Goal: Information Seeking & Learning: Learn about a topic

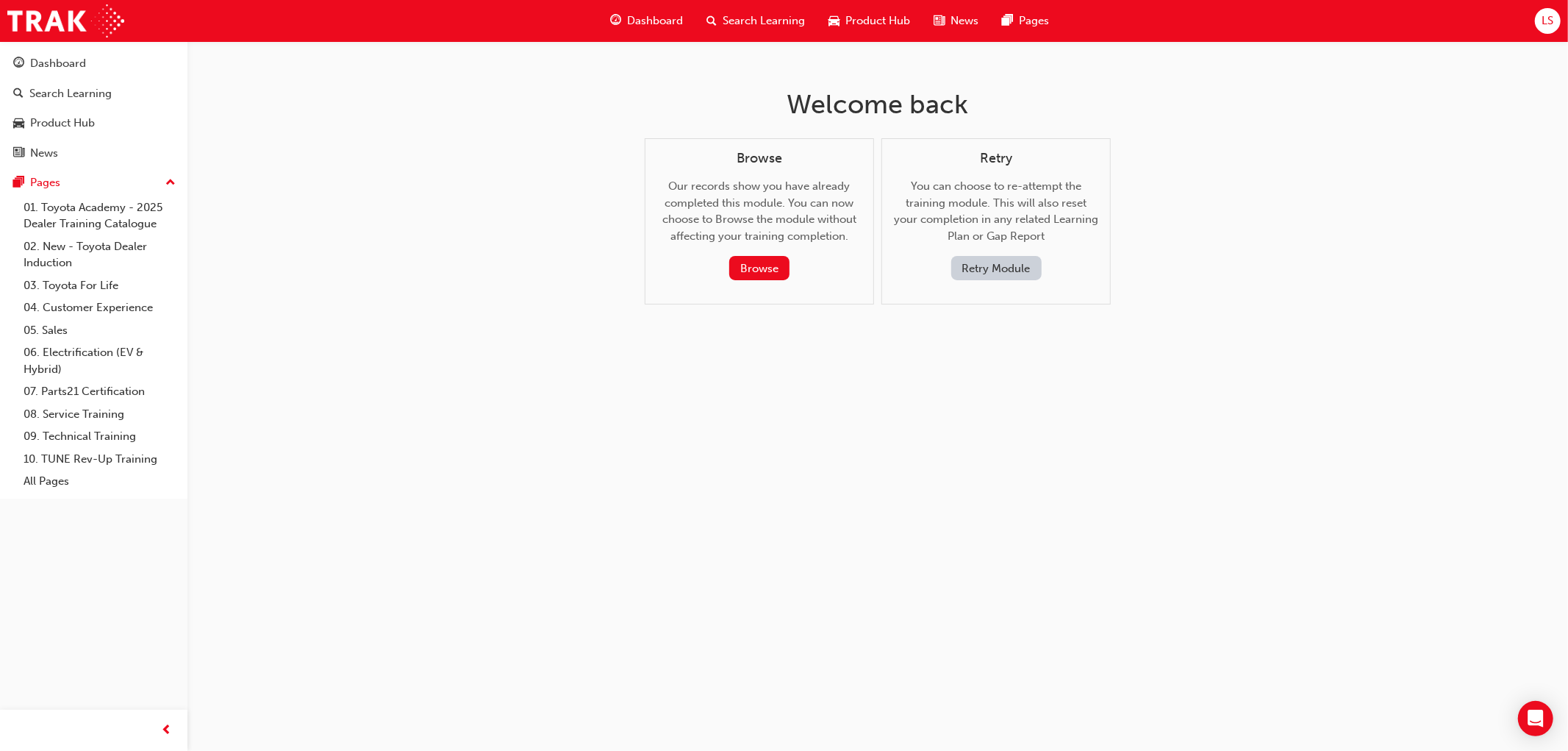
click at [716, 24] on span "search-icon" at bounding box center [712, 21] width 10 height 18
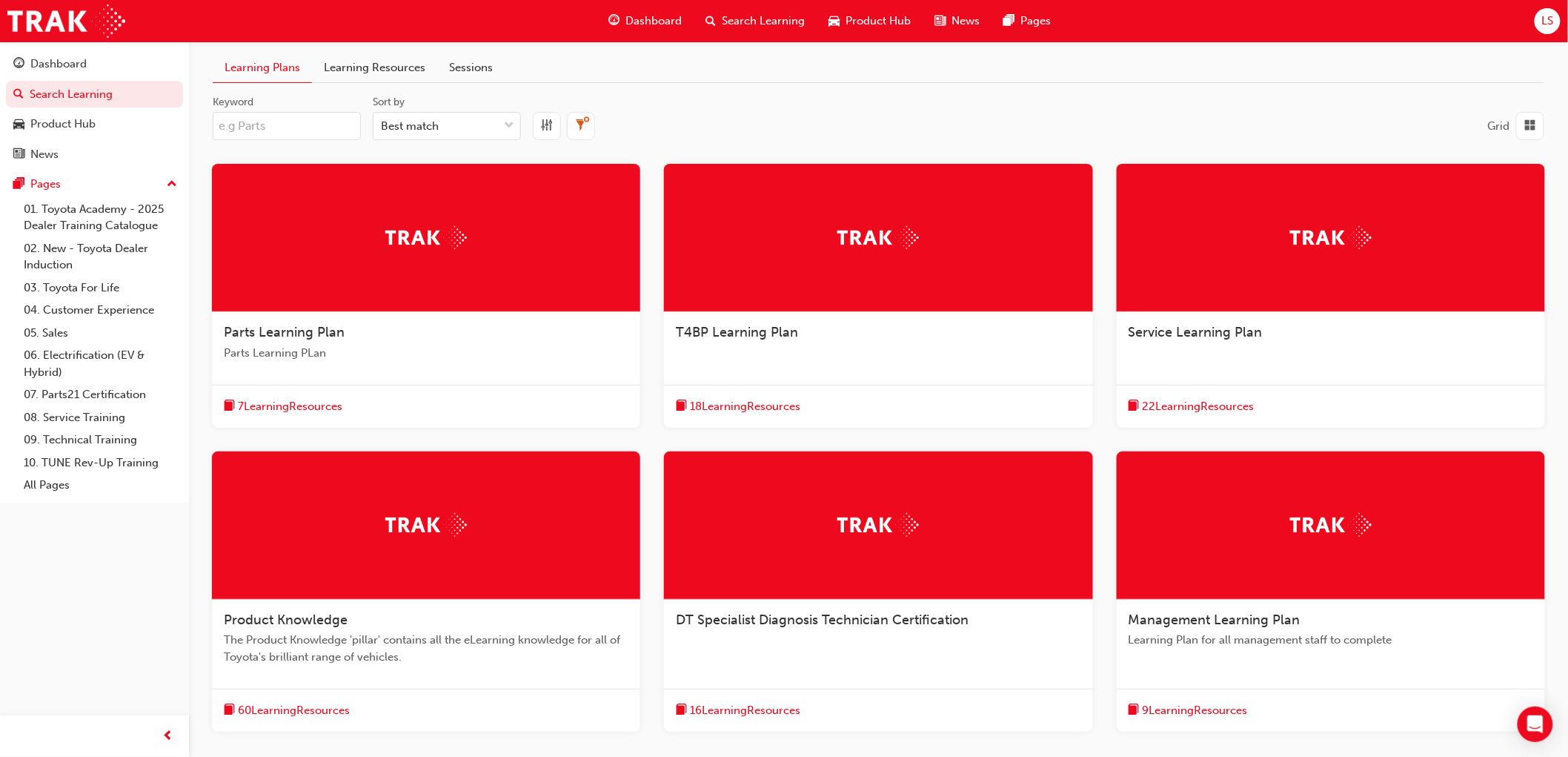
click at [321, 137] on input "Keyword" at bounding box center [286, 125] width 148 height 28
type input "rav"
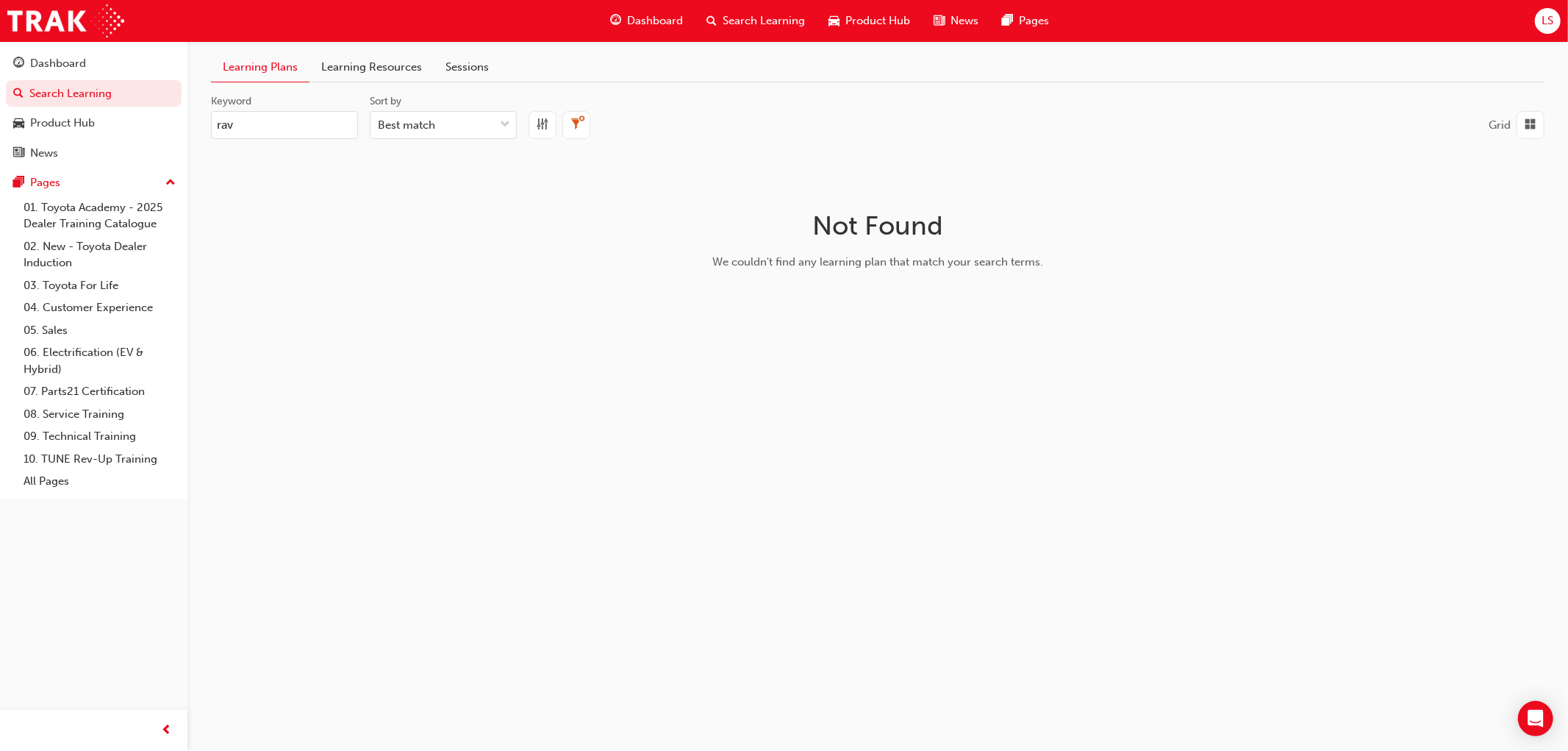
click at [378, 50] on div "Learning Plans Learning Resources Sessions Keyword rav Sort by Best match Grid …" at bounding box center [784, 376] width 1568 height 751
click at [368, 74] on link "Learning Resources" at bounding box center [372, 67] width 124 height 29
click at [287, 131] on input "Keyword" at bounding box center [284, 124] width 147 height 28
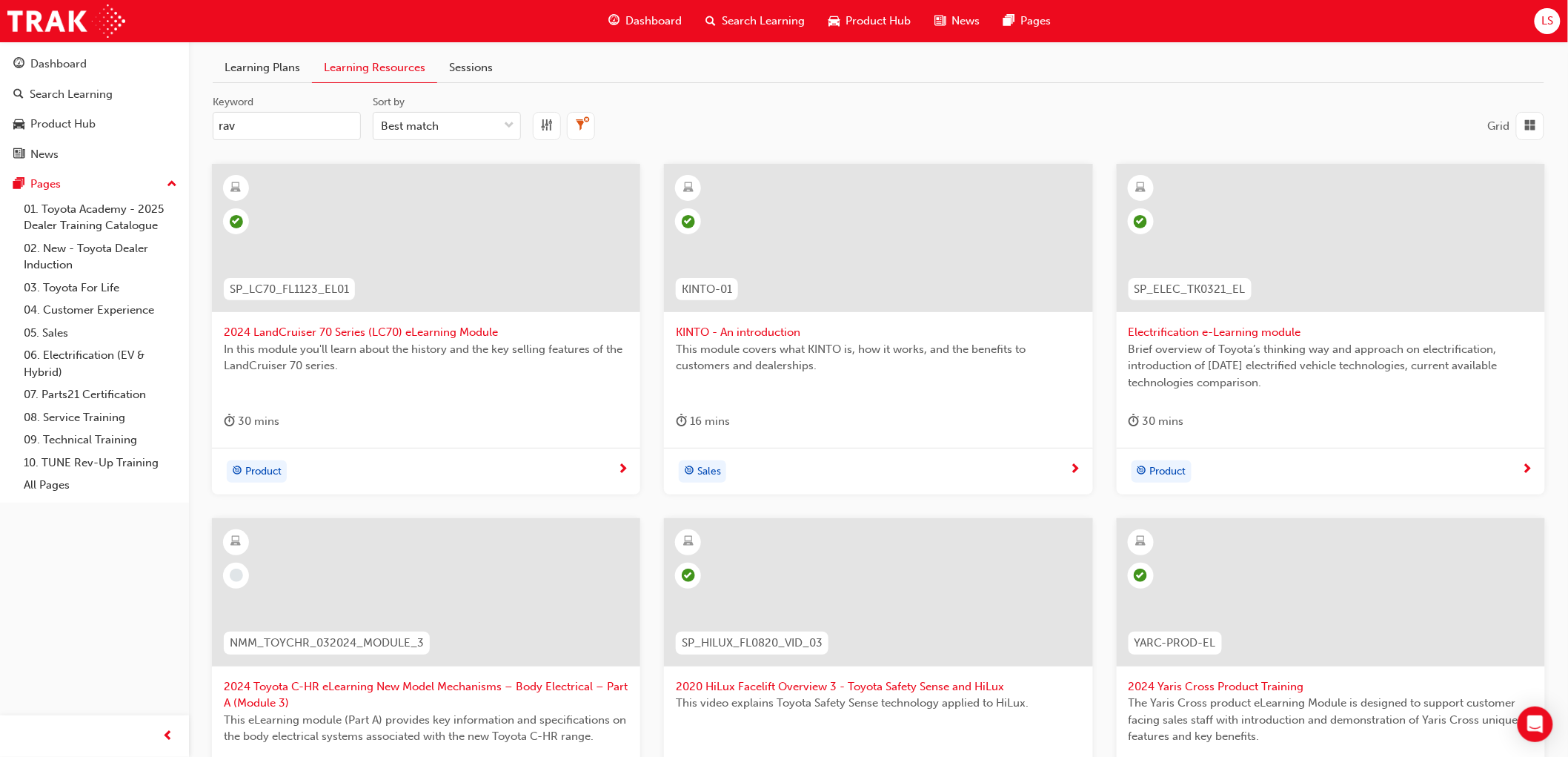
type input "rav"
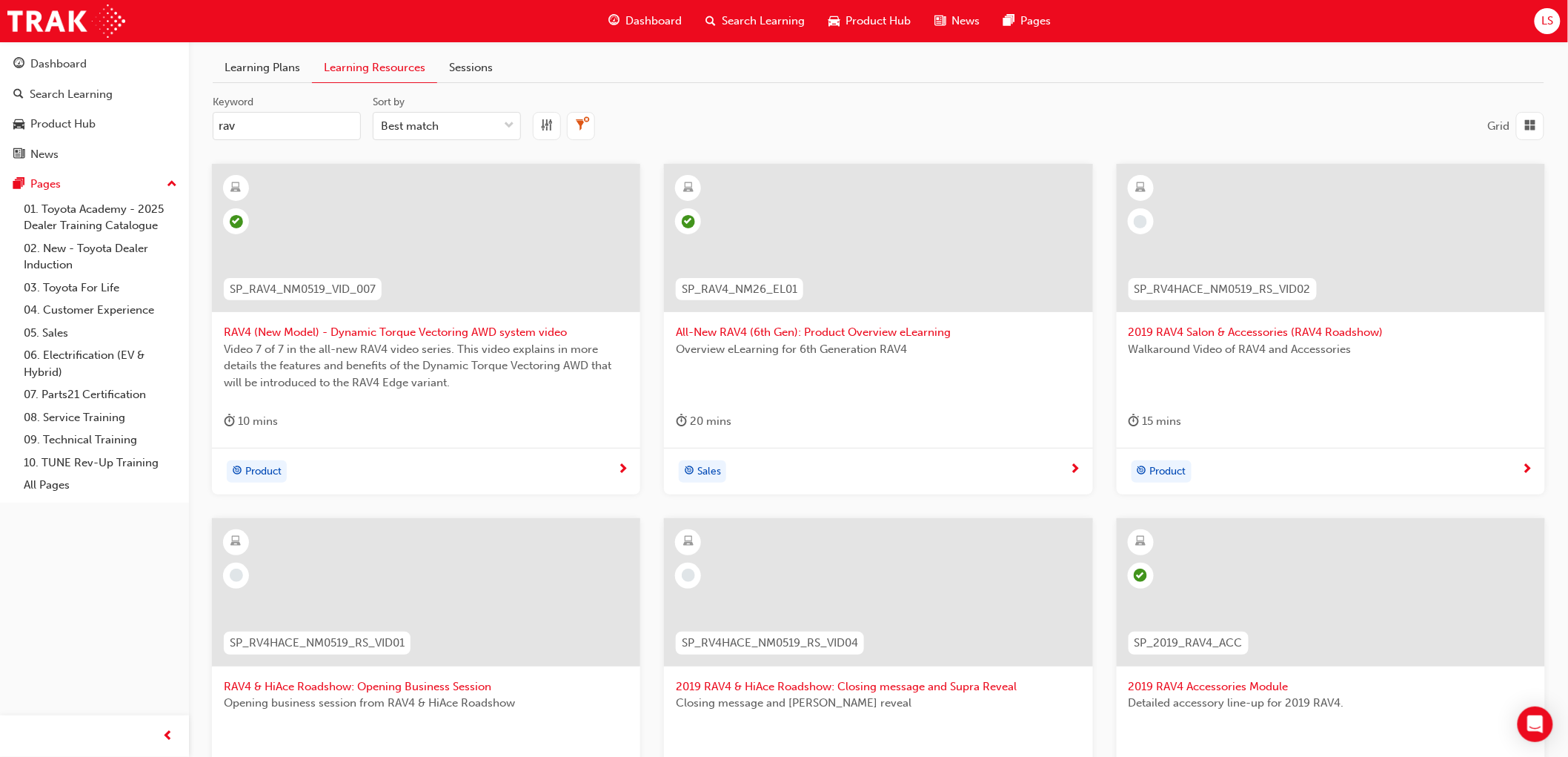
click at [832, 336] on span "All-New RAV4 (6th Gen): Product Overview eLearning" at bounding box center [878, 332] width 404 height 17
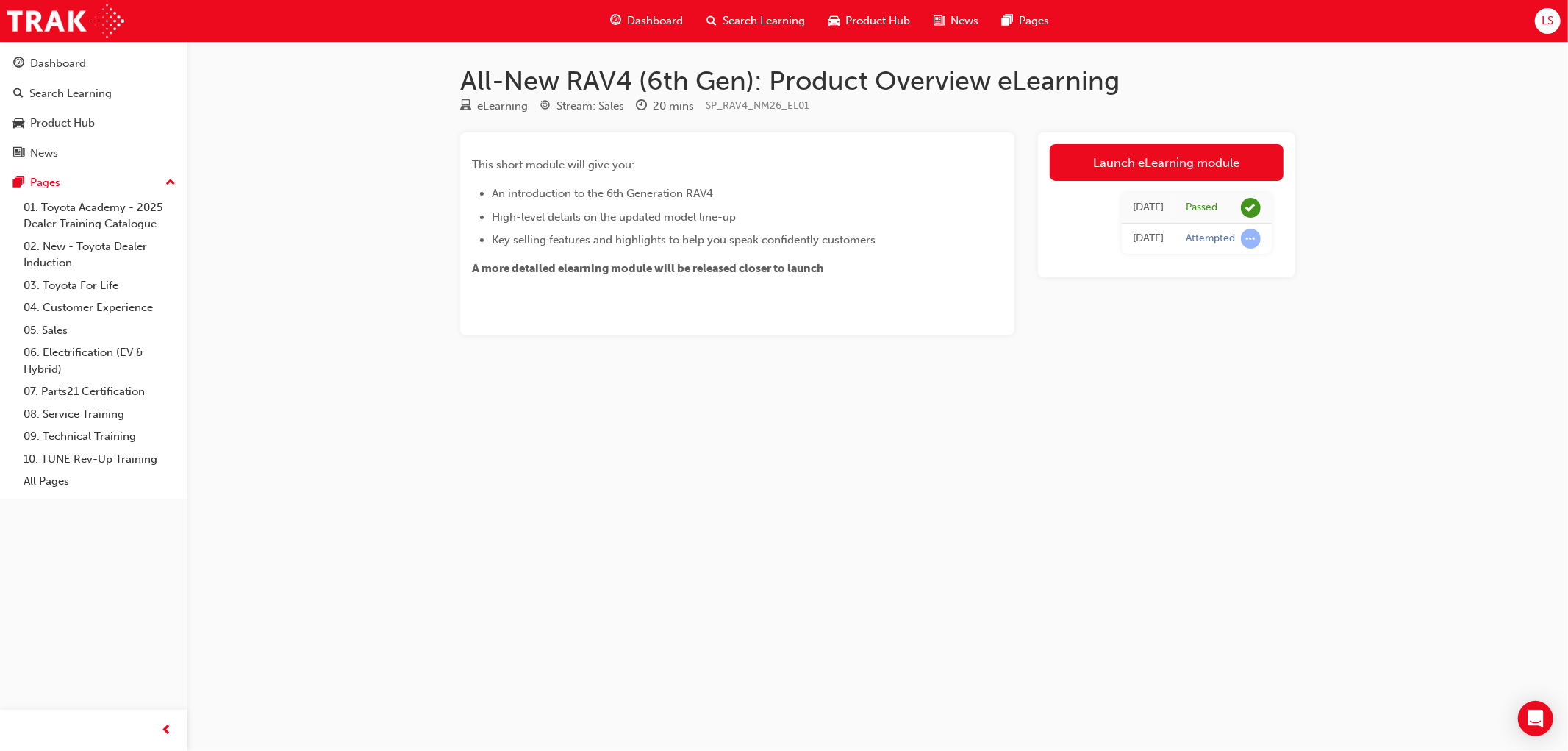
click at [1123, 186] on div "[DATE] Passed [DATE] Attempted" at bounding box center [1166, 222] width 234 height 84
click at [1120, 165] on link "Launch eLearning module" at bounding box center [1166, 163] width 234 height 37
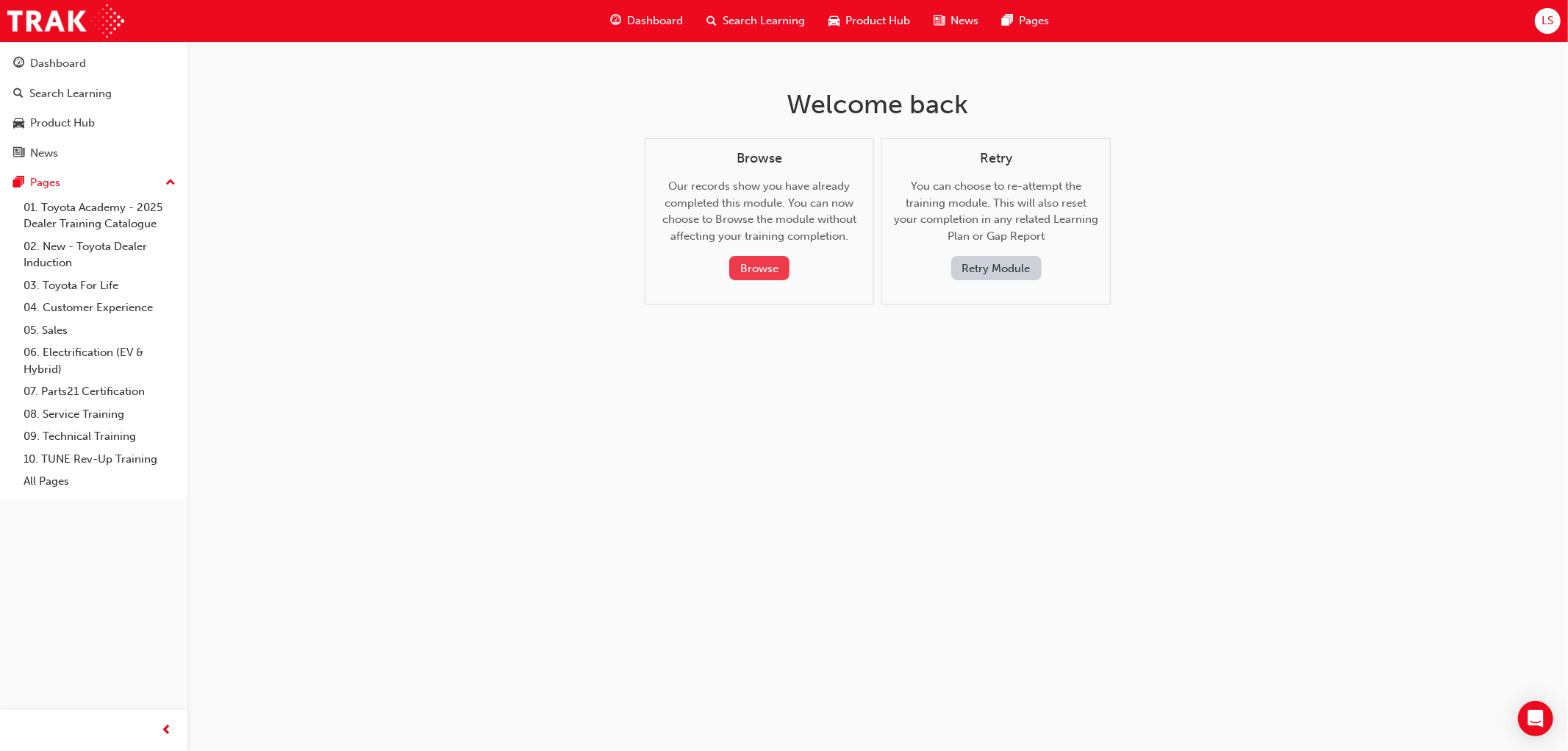
click at [767, 270] on button "Browse" at bounding box center [759, 268] width 60 height 24
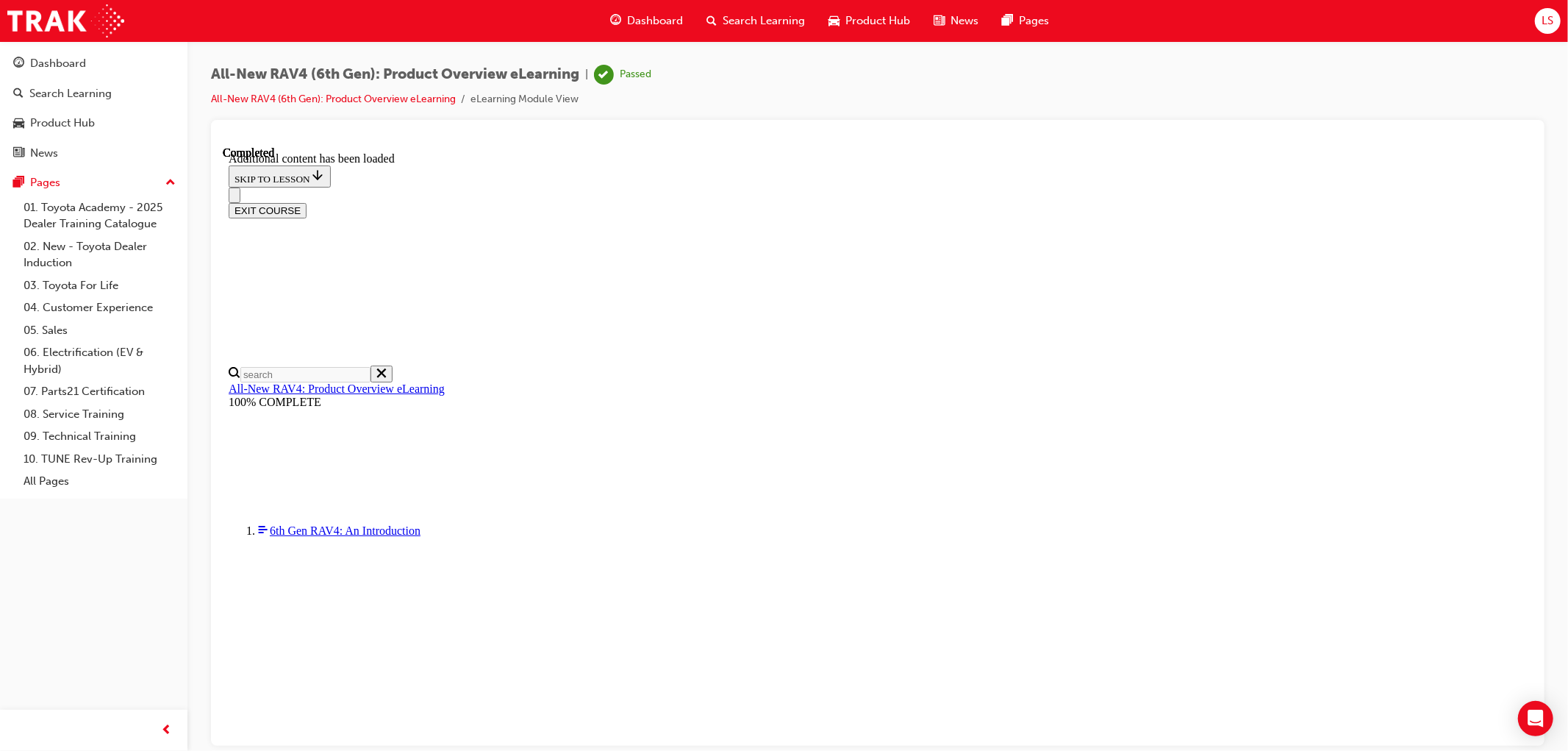
scroll to position [51, 0]
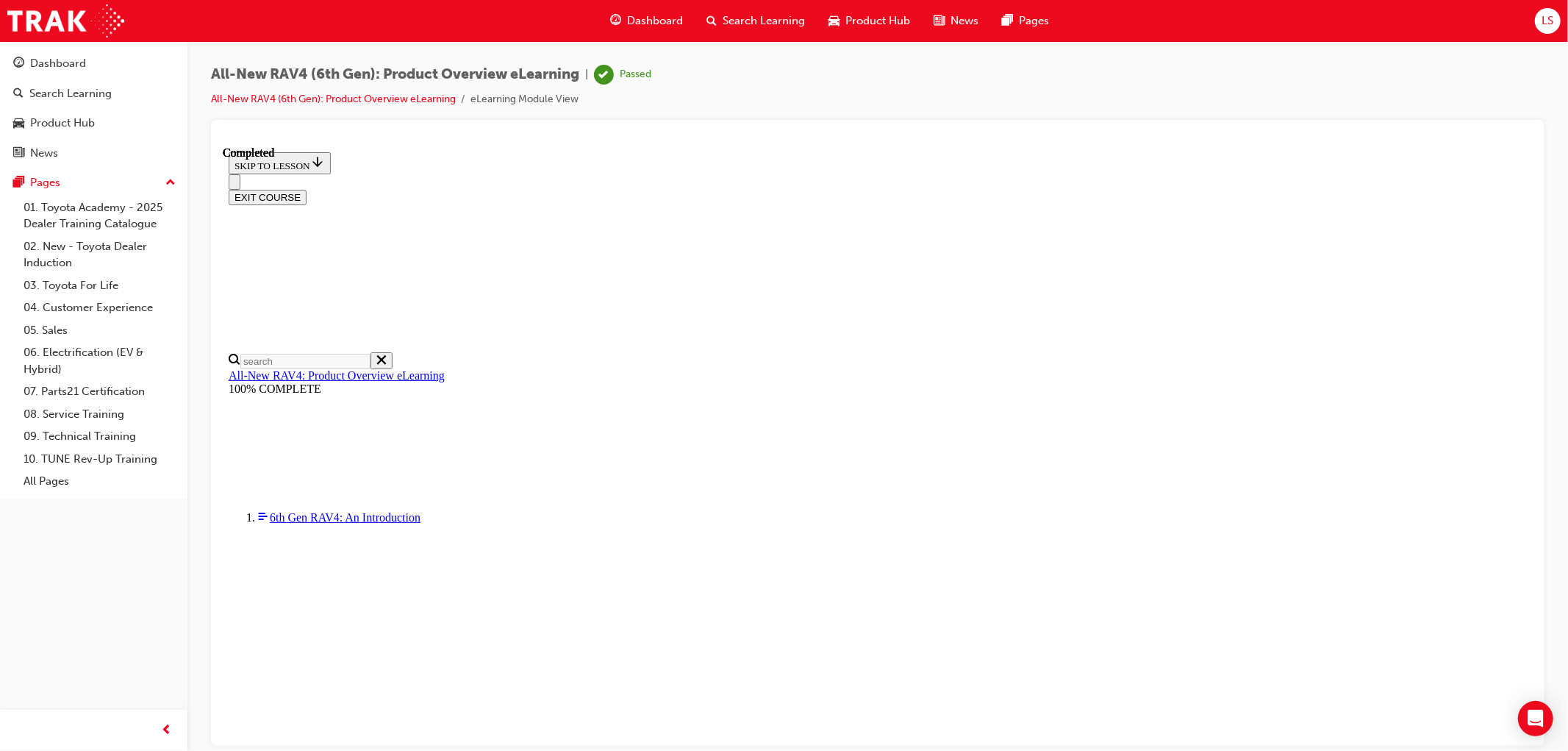
scroll to position [1358, 0]
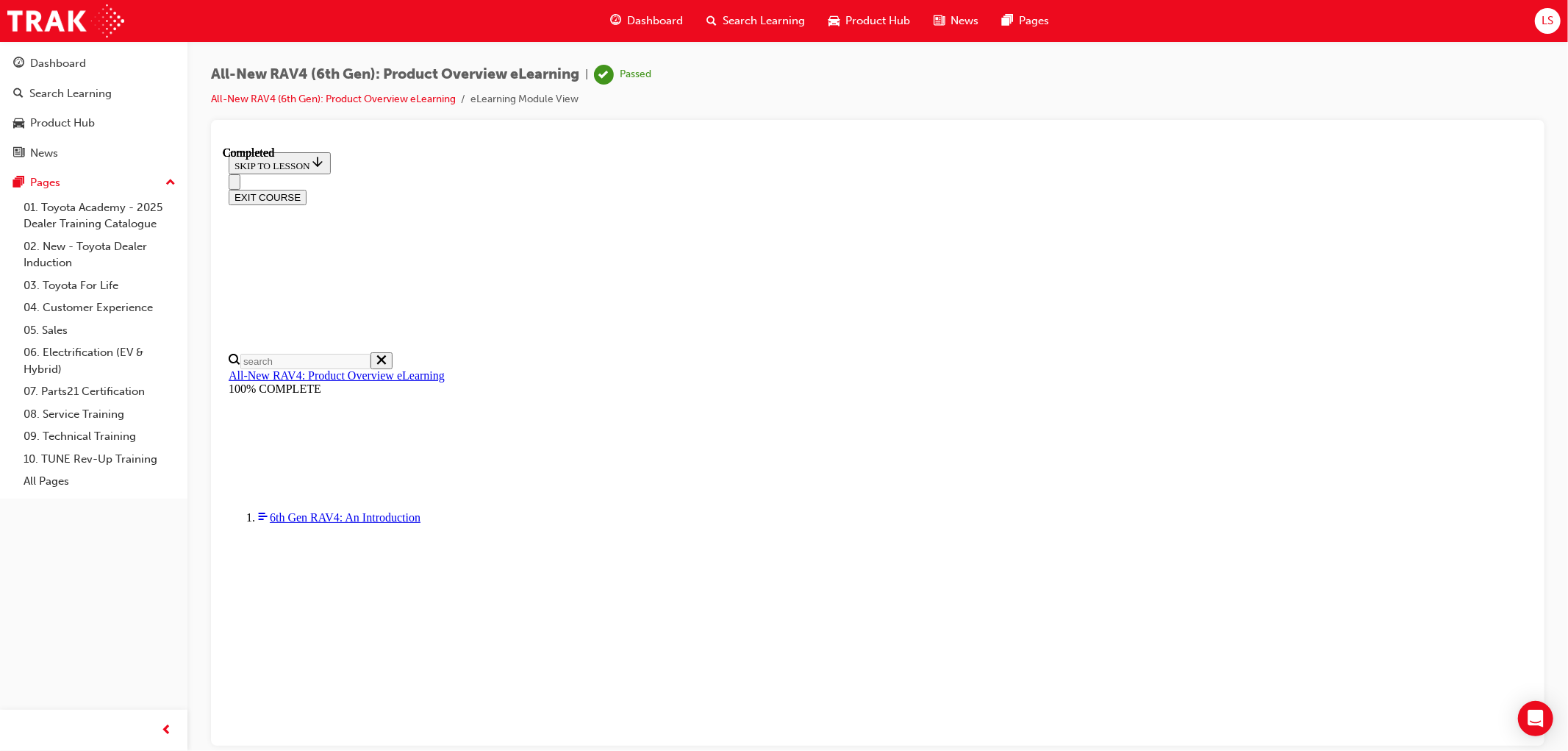
scroll to position [2174, 0]
drag, startPoint x: 481, startPoint y: 406, endPoint x: 577, endPoint y: 409, distance: 96.0
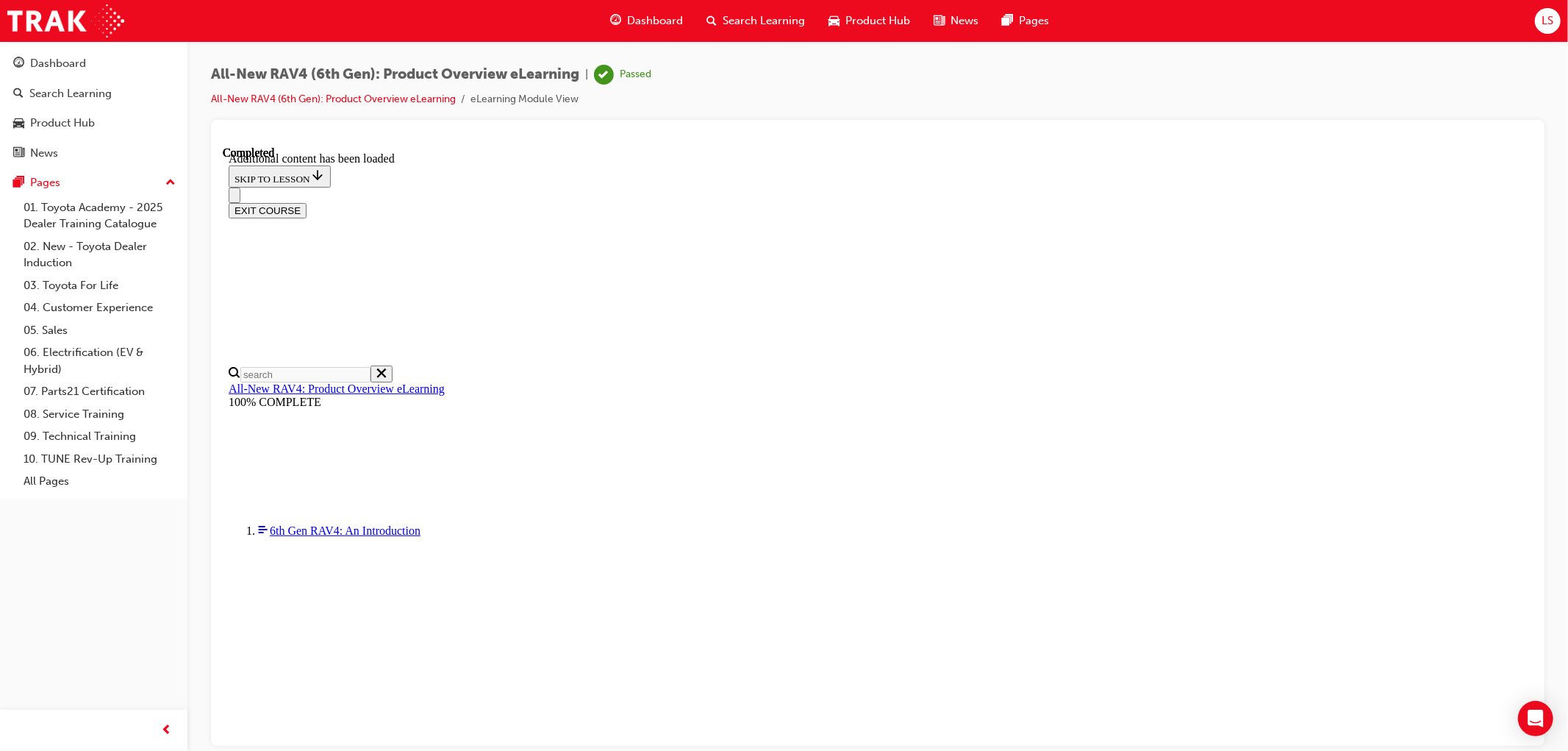
scroll to position [460, 0]
